Goal: Task Accomplishment & Management: Manage account settings

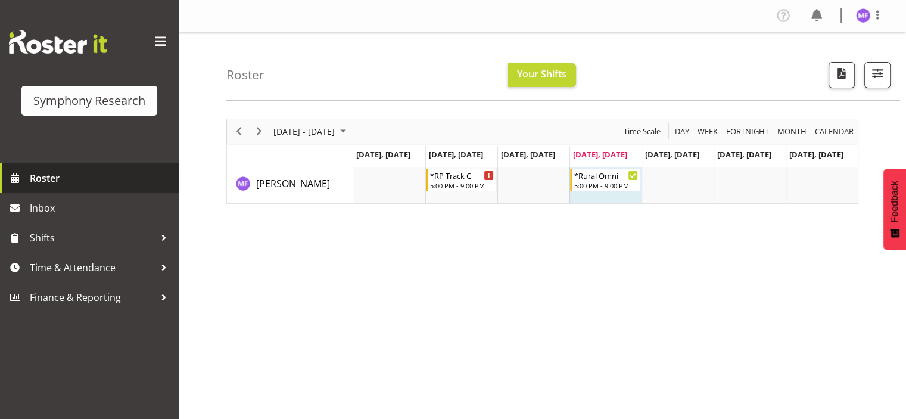
click at [74, 173] on span "Roster" at bounding box center [101, 178] width 143 height 18
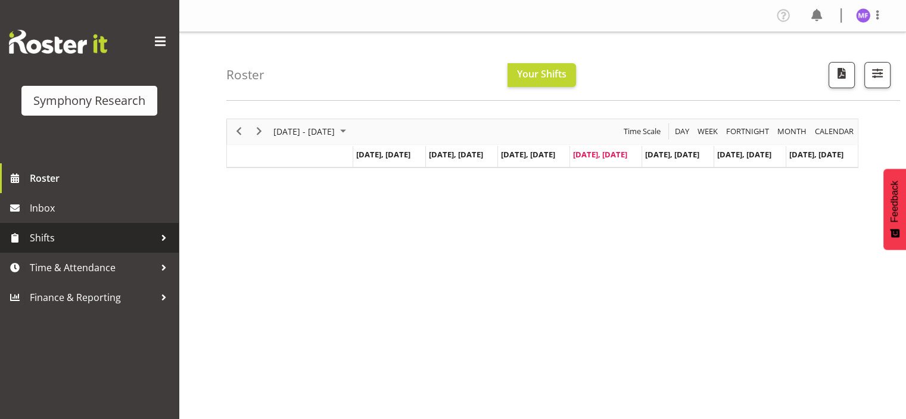
click at [63, 235] on span "Shifts" at bounding box center [92, 238] width 125 height 18
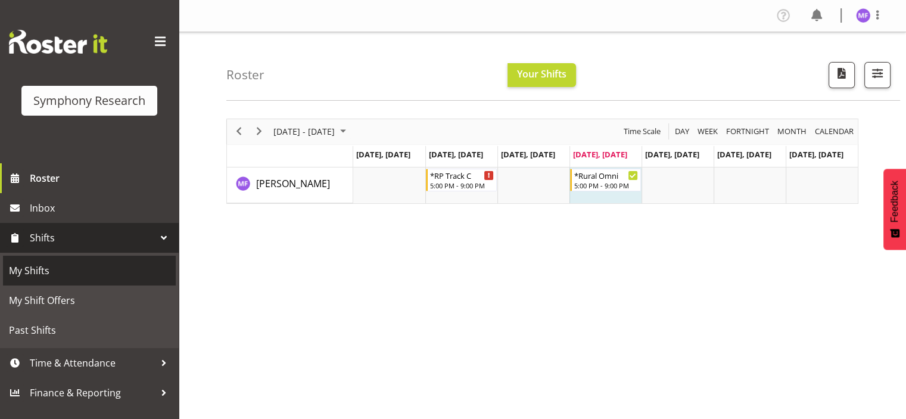
click at [48, 280] on link "My Shifts" at bounding box center [89, 270] width 173 height 30
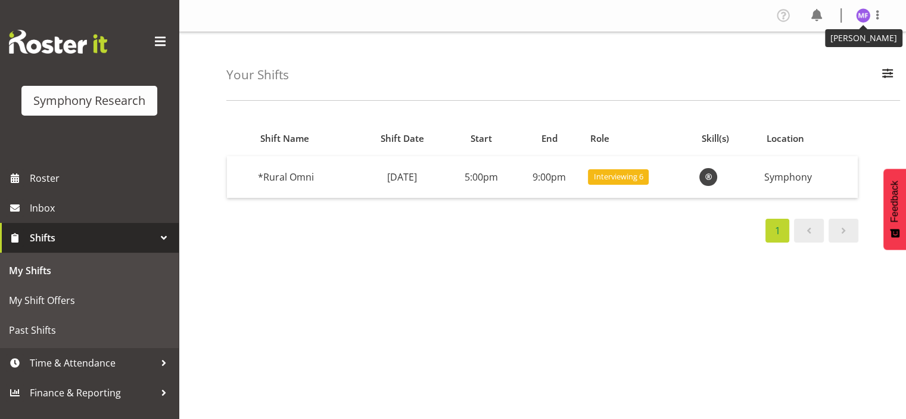
click at [868, 19] on img at bounding box center [863, 15] width 14 height 14
click at [832, 63] on link "Log Out" at bounding box center [827, 62] width 114 height 21
